Goal: Information Seeking & Learning: Learn about a topic

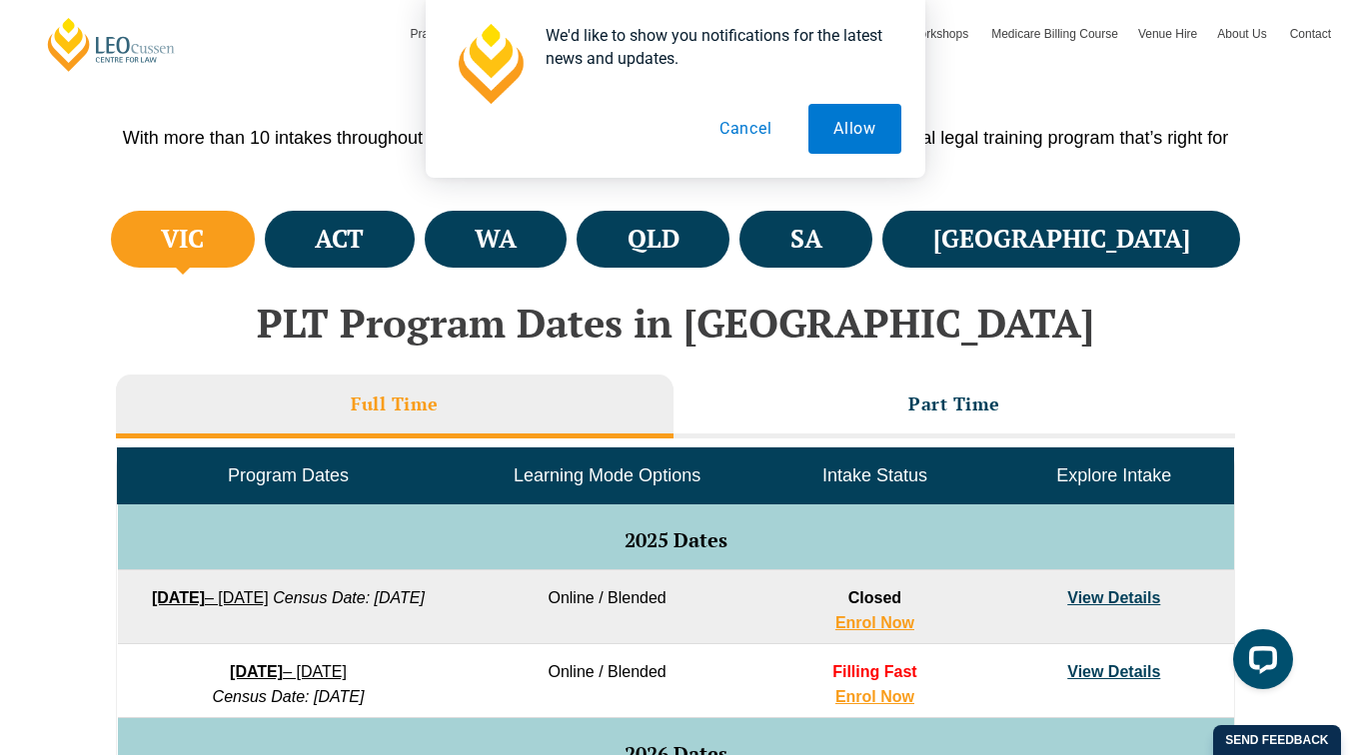
click at [741, 124] on button "Cancel" at bounding box center [745, 129] width 103 height 50
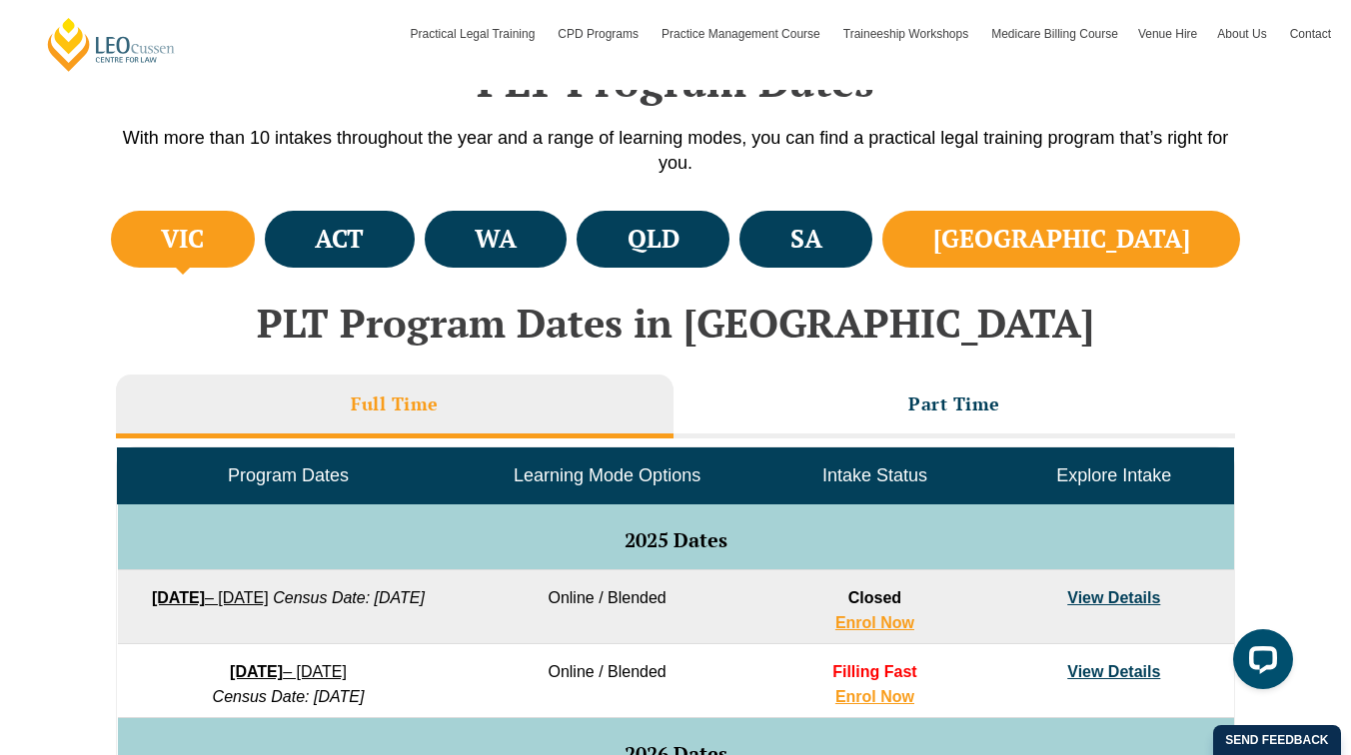
click at [1108, 258] on li "NSW" at bounding box center [1061, 239] width 358 height 57
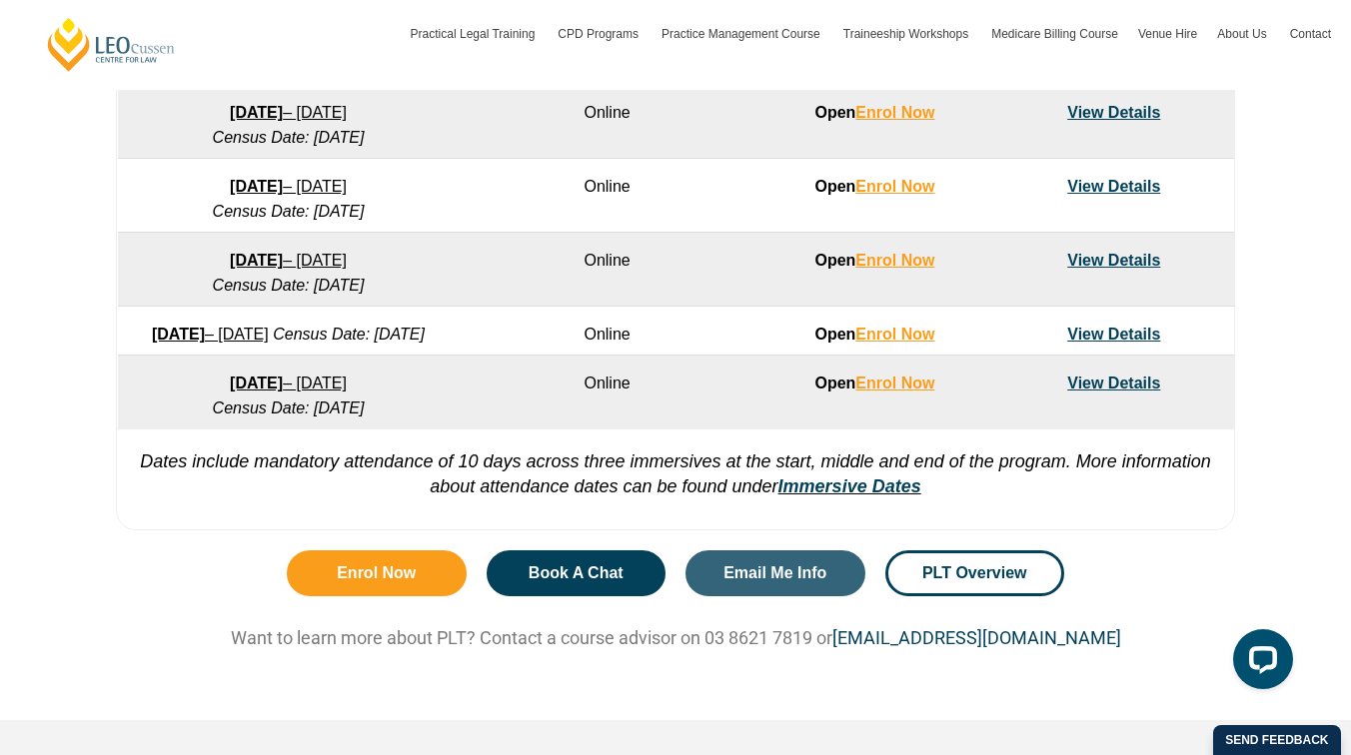
scroll to position [1480, 0]
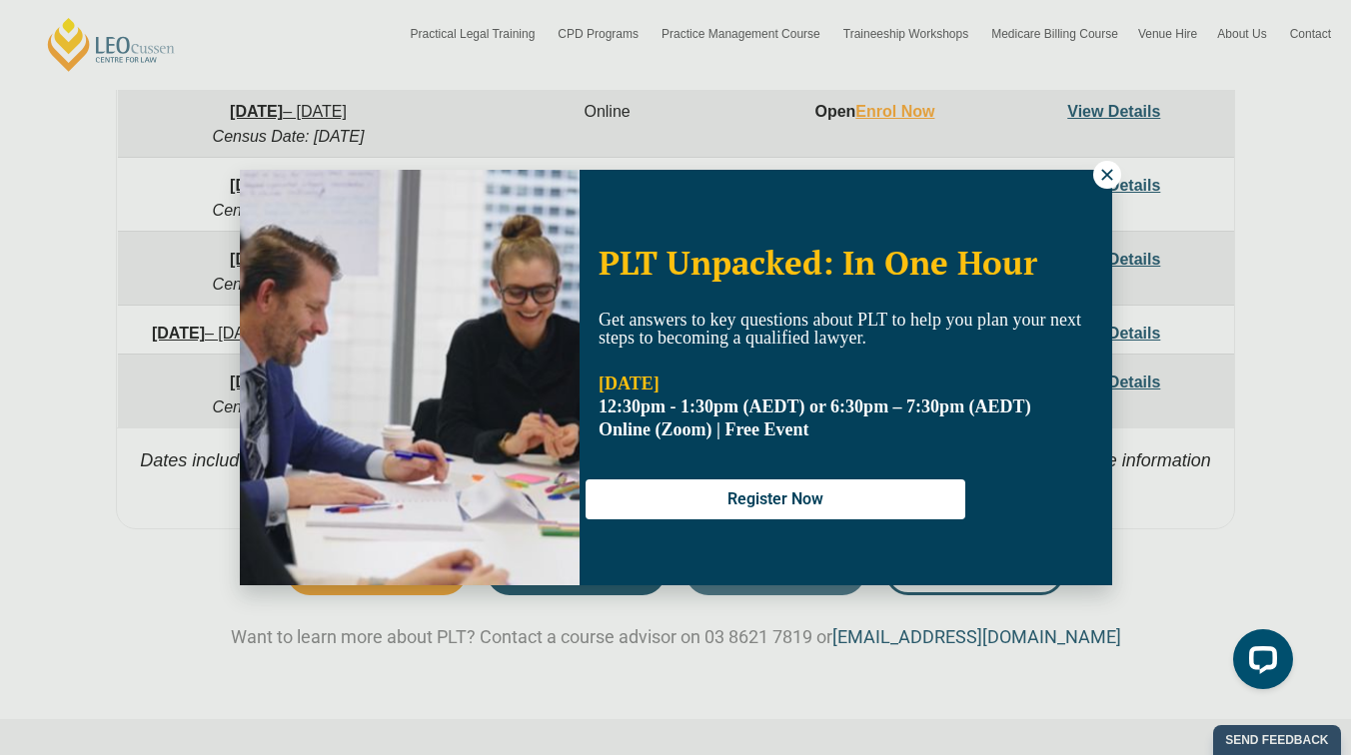
click at [1116, 168] on button at bounding box center [1107, 175] width 28 height 28
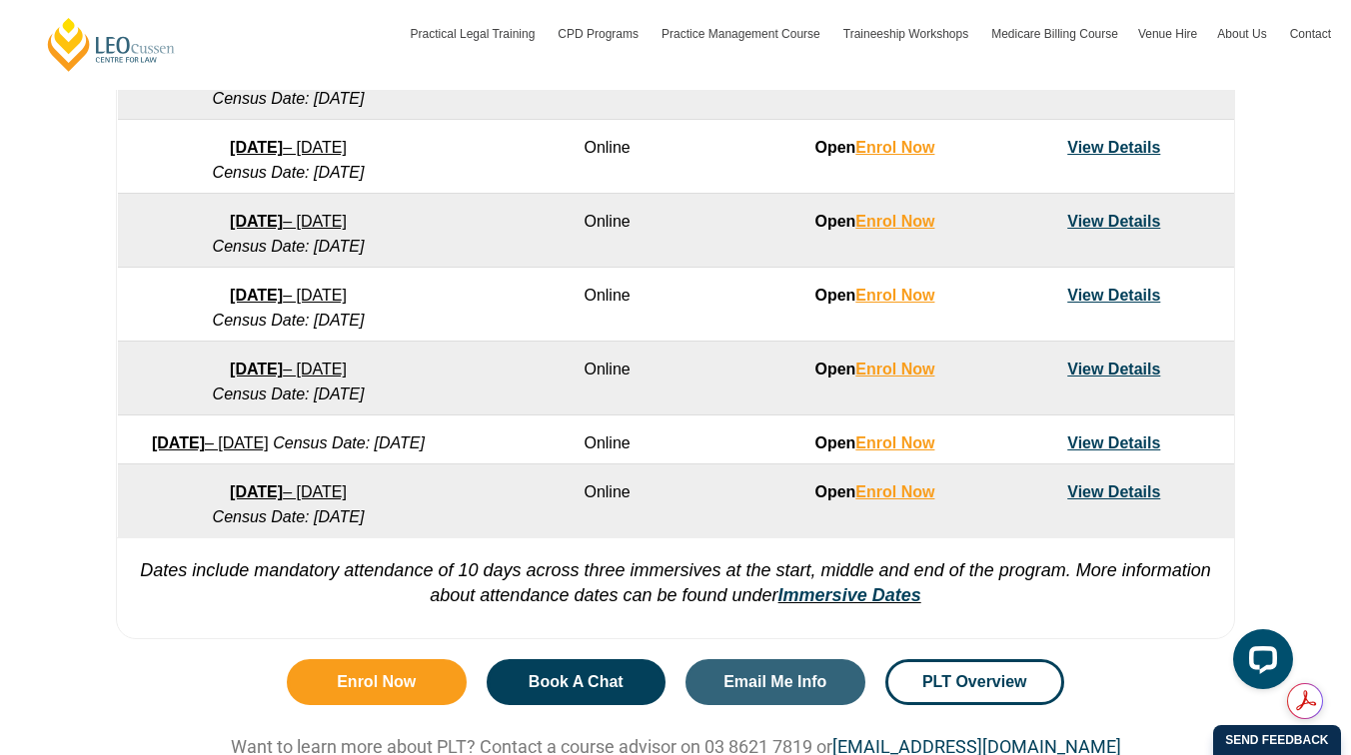
scroll to position [1372, 0]
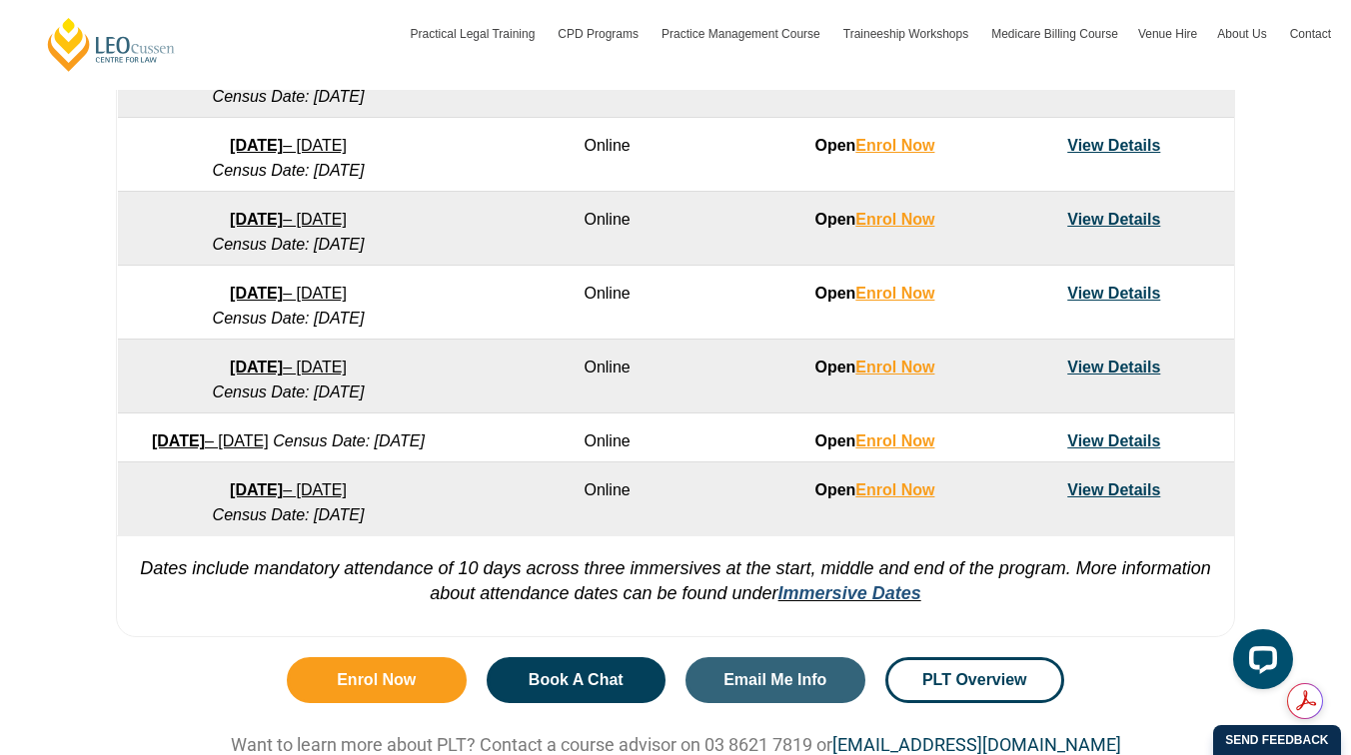
click at [881, 603] on link "Immersive Dates" at bounding box center [849, 594] width 143 height 20
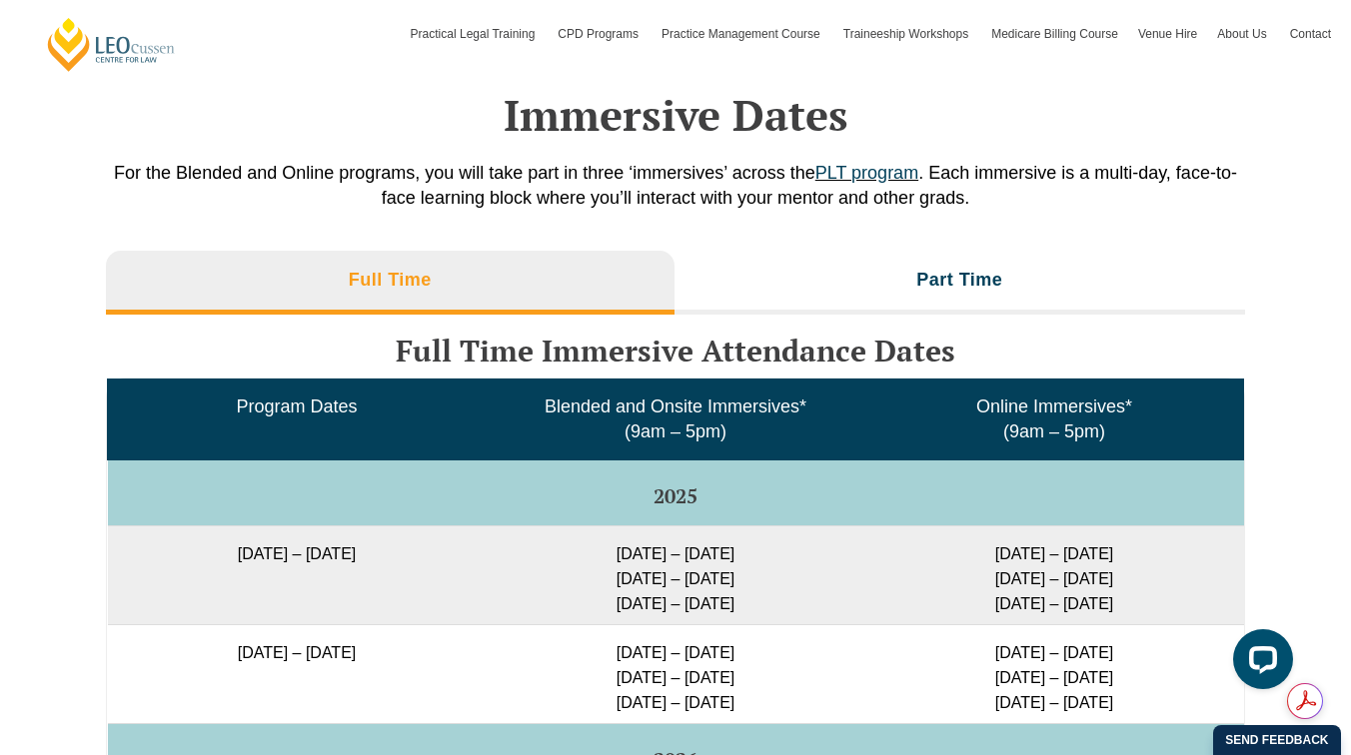
scroll to position [3060, 0]
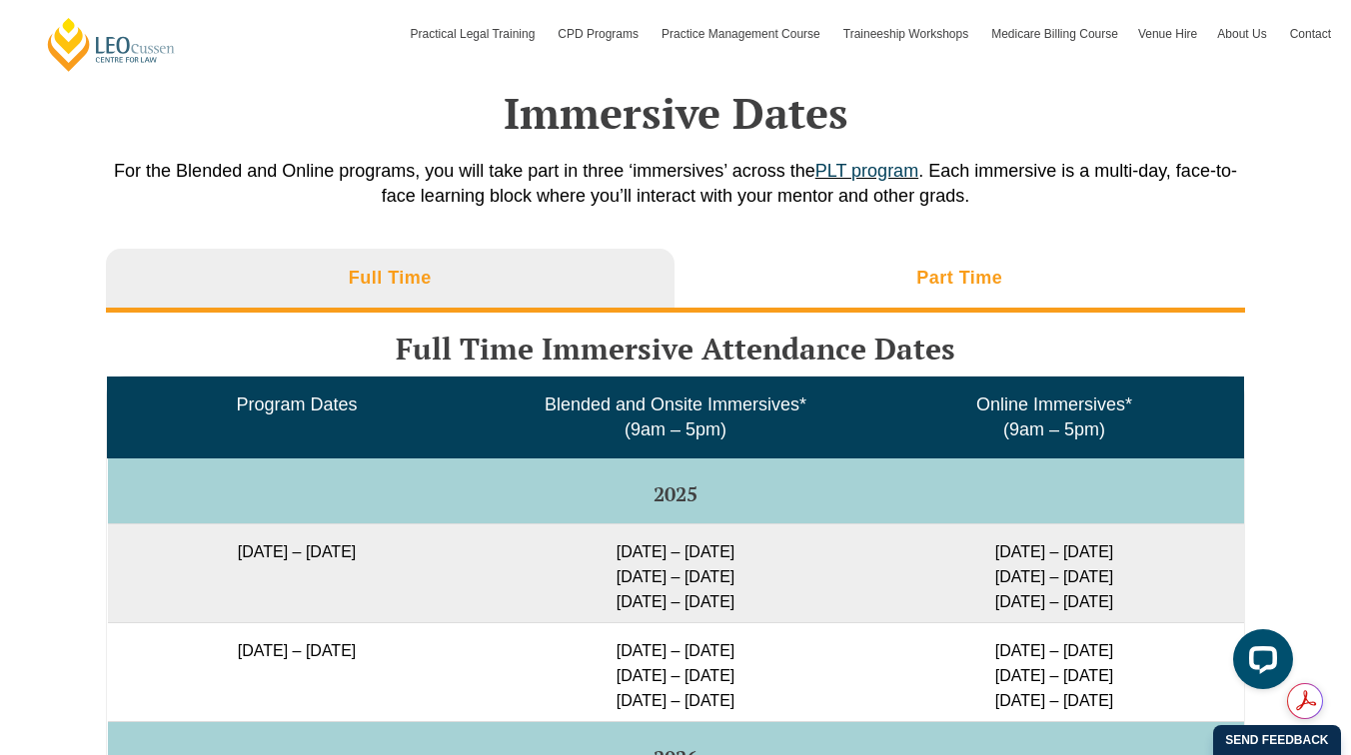
click at [933, 277] on h3 "Part Time" at bounding box center [959, 278] width 86 height 23
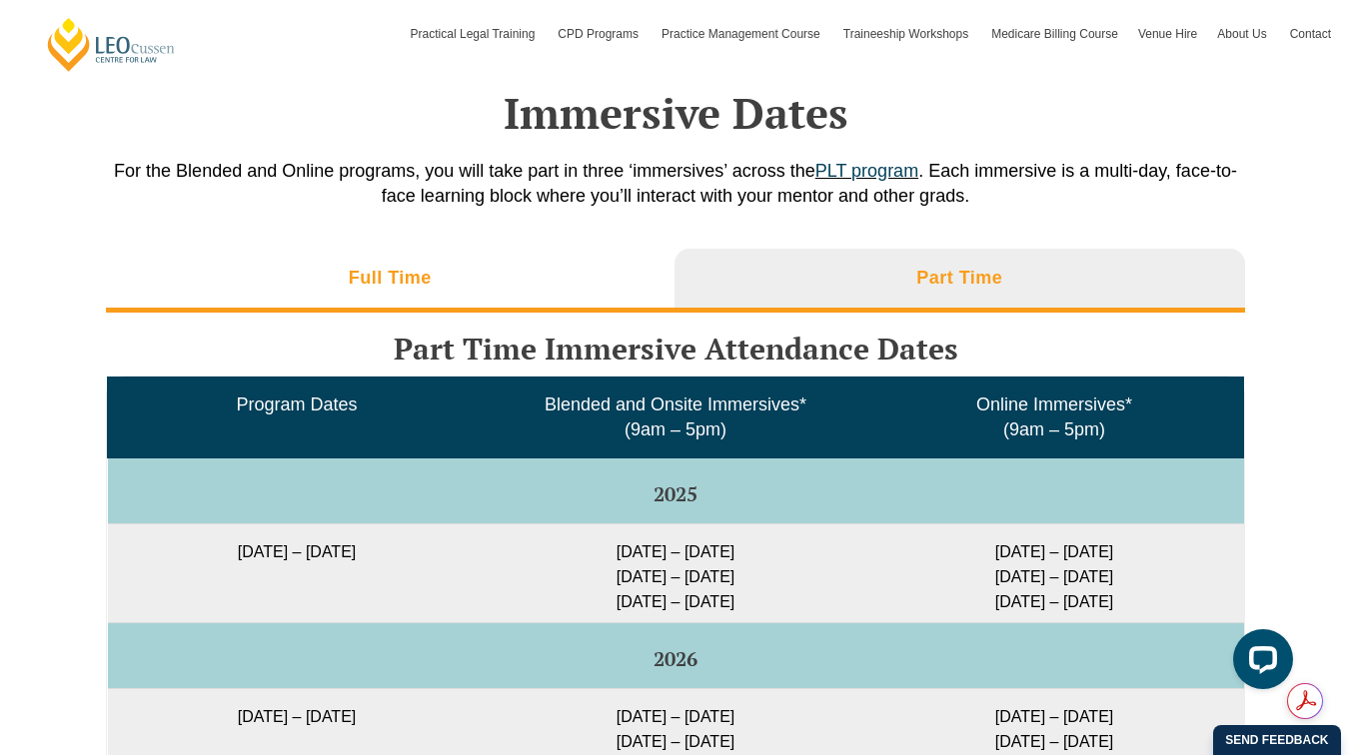
click at [574, 253] on li "Full Time" at bounding box center [390, 281] width 569 height 64
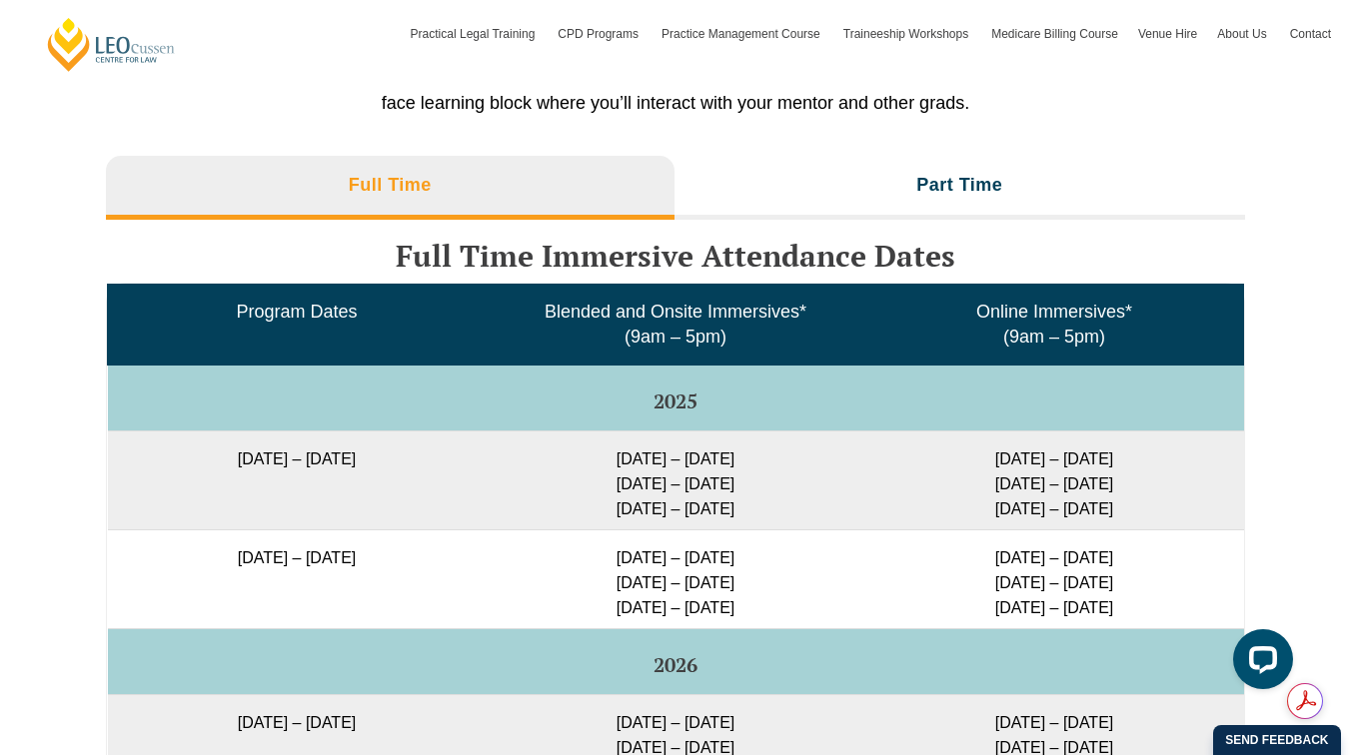
scroll to position [3083, 0]
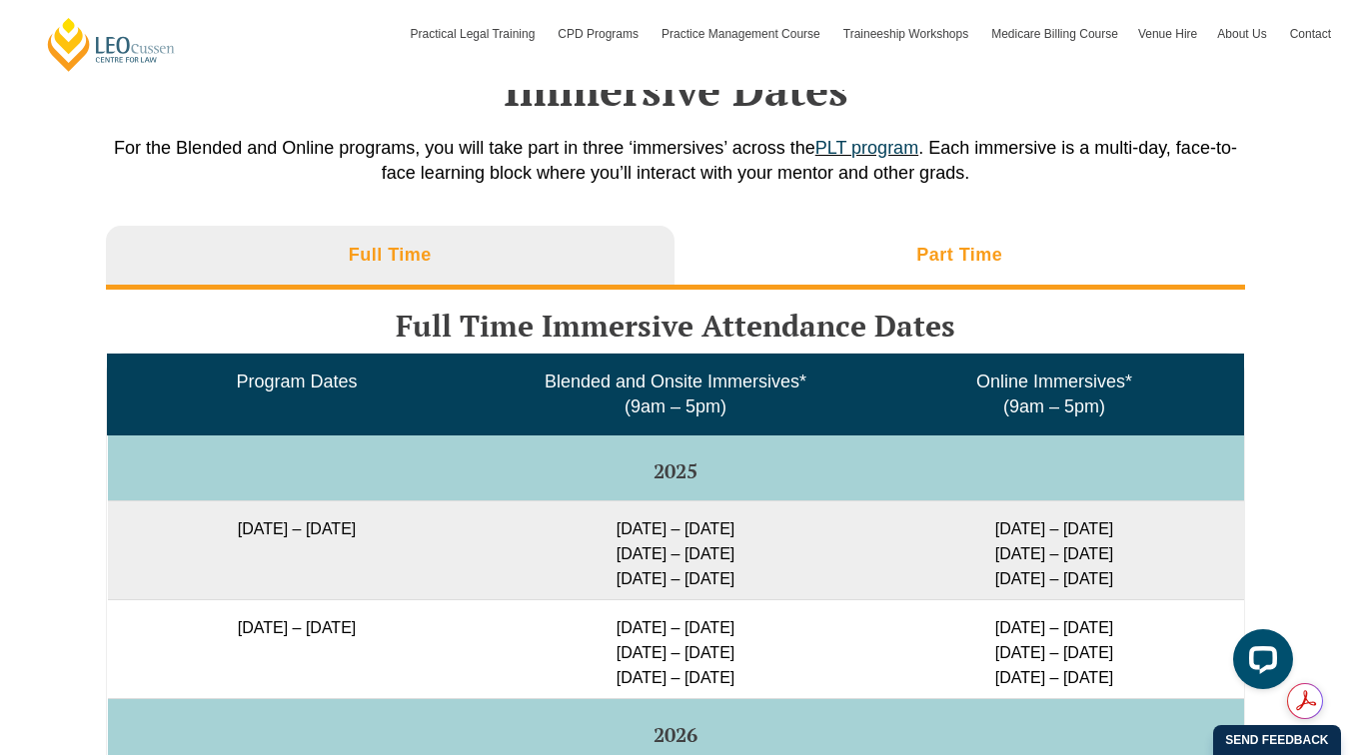
click at [957, 264] on h3 "Part Time" at bounding box center [959, 255] width 86 height 23
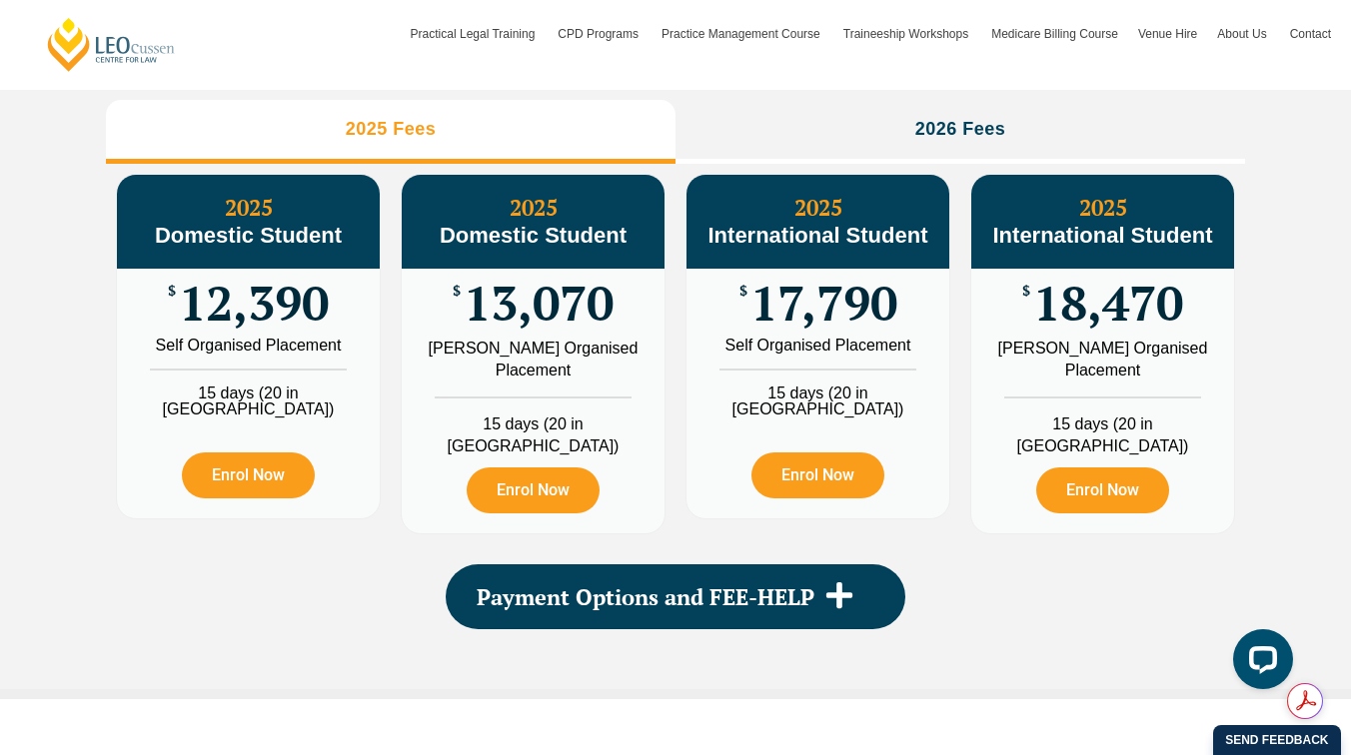
scroll to position [0, 0]
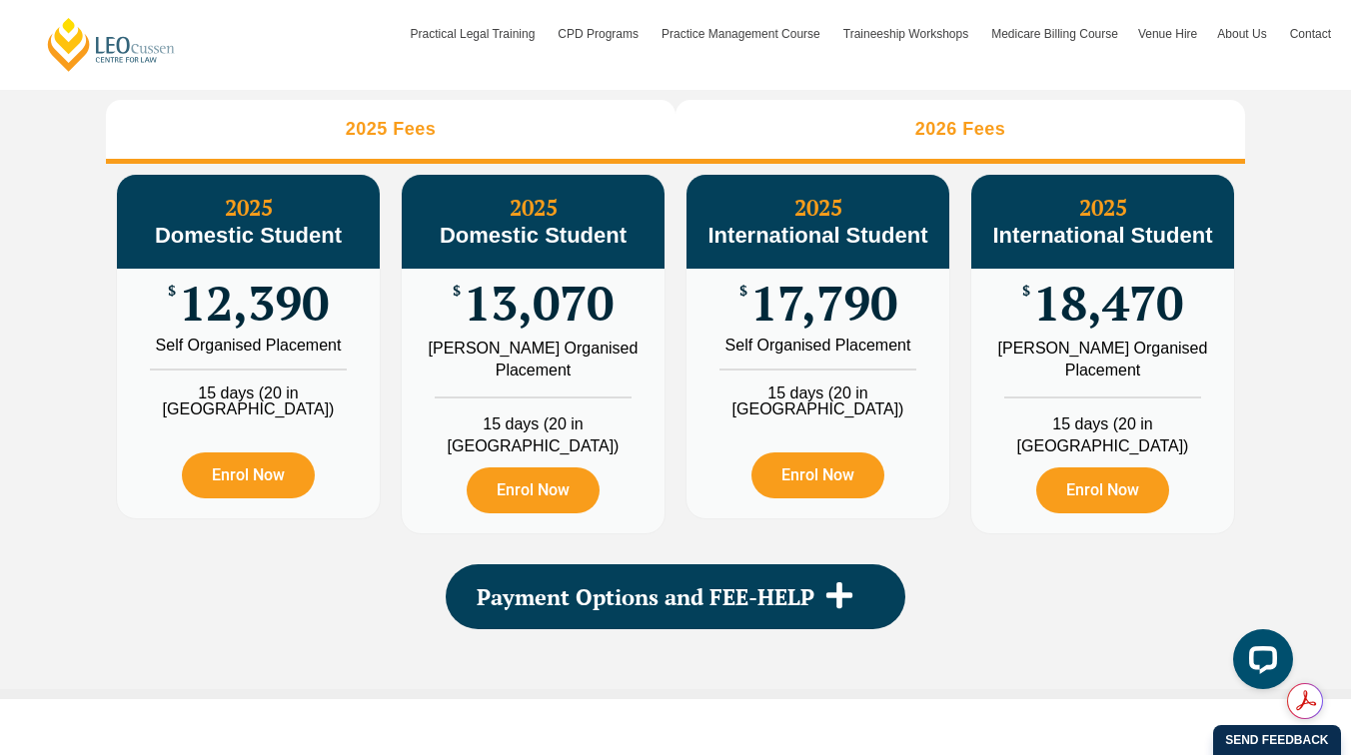
click at [1057, 156] on li "2026 Fees" at bounding box center [960, 132] width 570 height 64
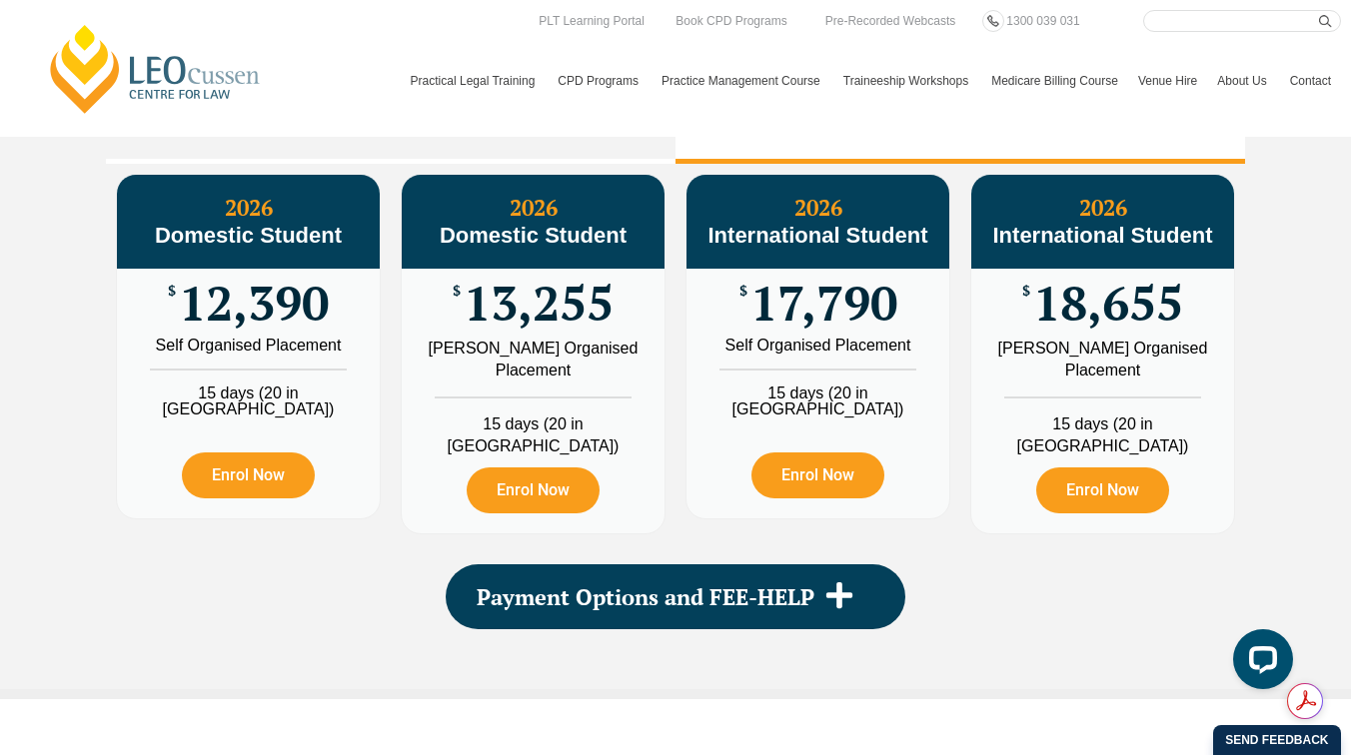
click at [531, 129] on header "Leo Cussen Centre for Law Search here Practical Legal Training Our Practical Le…" at bounding box center [675, 68] width 1351 height 137
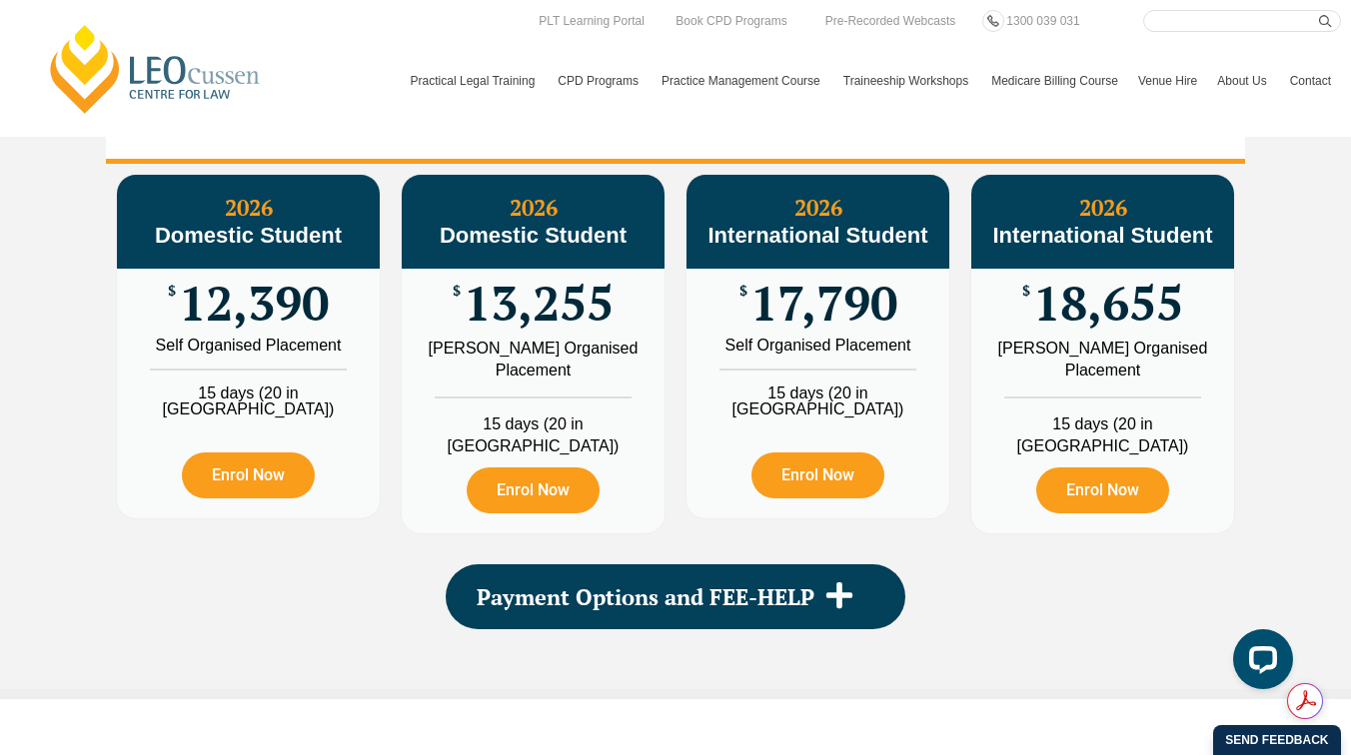
click at [437, 156] on li "2025 Fees" at bounding box center [391, 132] width 570 height 64
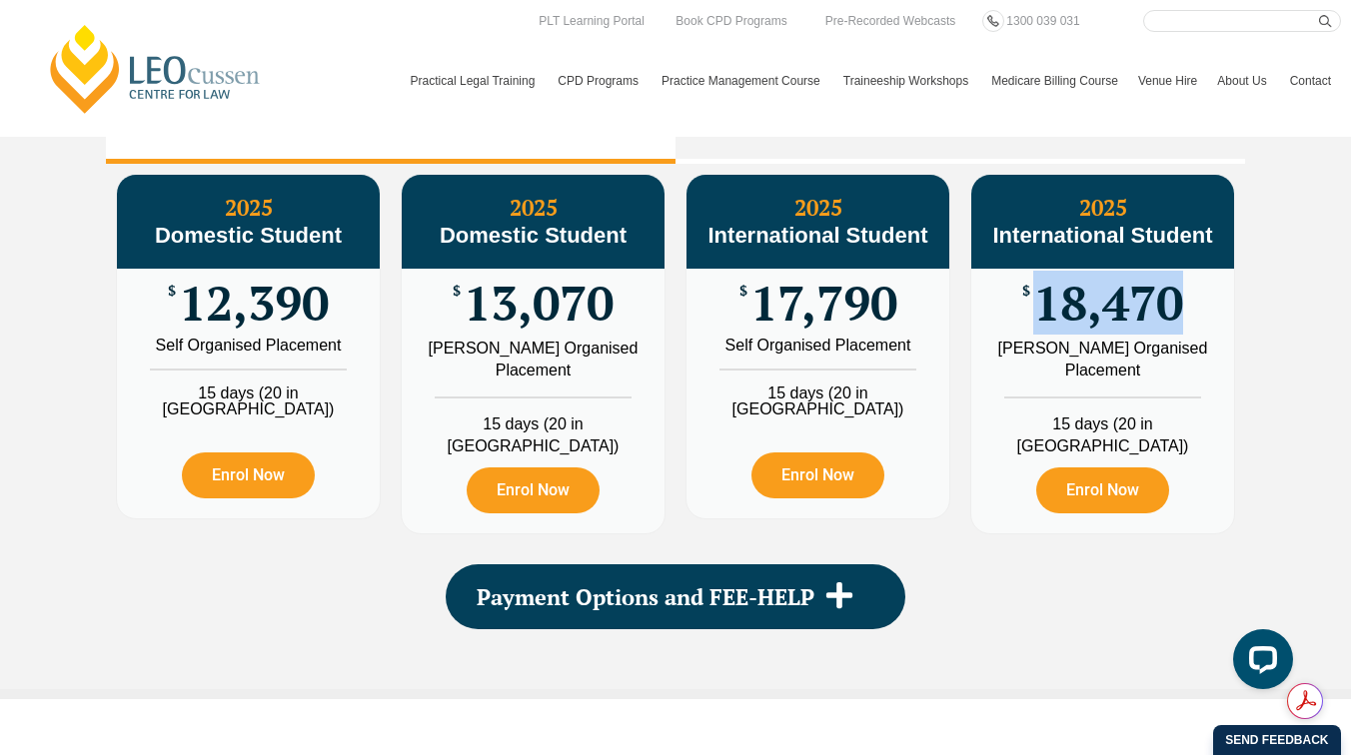
drag, startPoint x: 1190, startPoint y: 330, endPoint x: 1040, endPoint y: 347, distance: 150.8
click at [1040, 338] on div "$ 18,470" at bounding box center [1102, 303] width 263 height 69
copy span "18,470"
click at [1308, 536] on div "PLT Program Fees When it comes to fees, Leo Cussen makes it easy and clear – wh…" at bounding box center [675, 269] width 1351 height 859
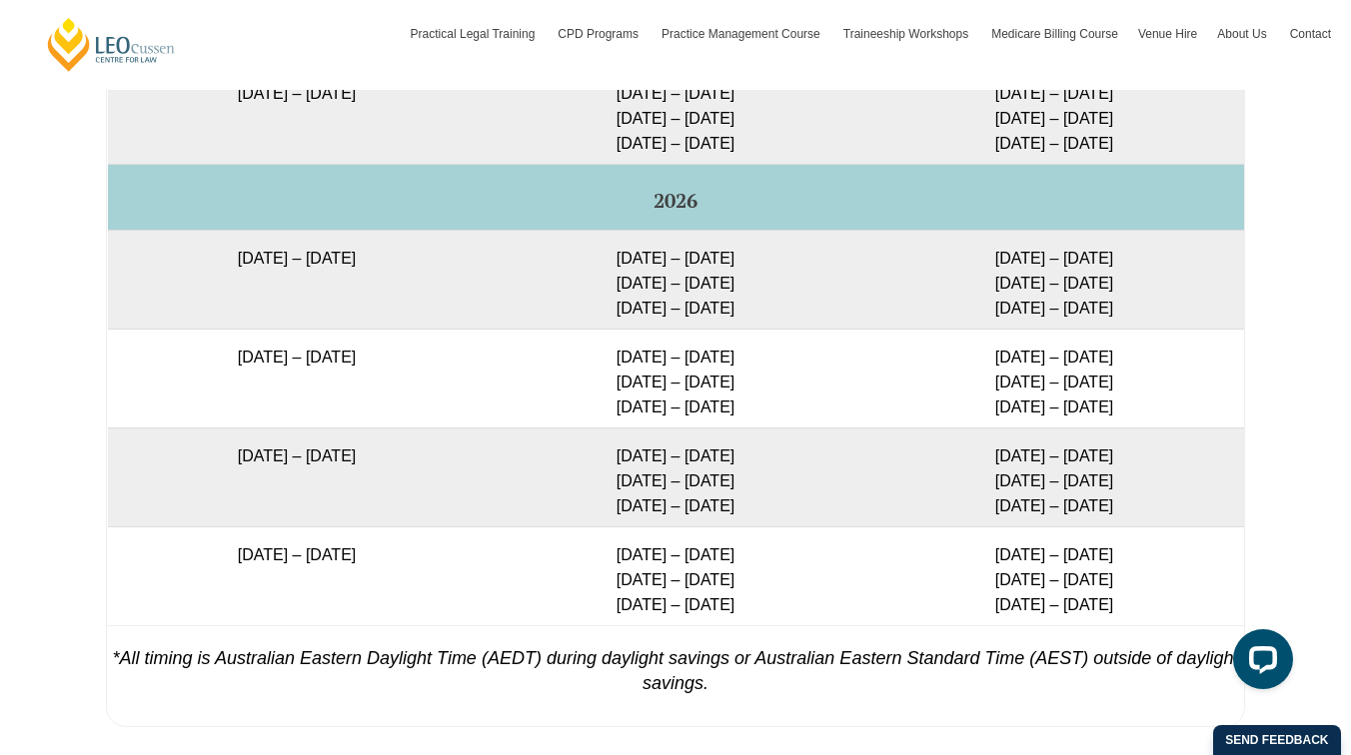
scroll to position [3503, 0]
